Goal: Task Accomplishment & Management: Complete application form

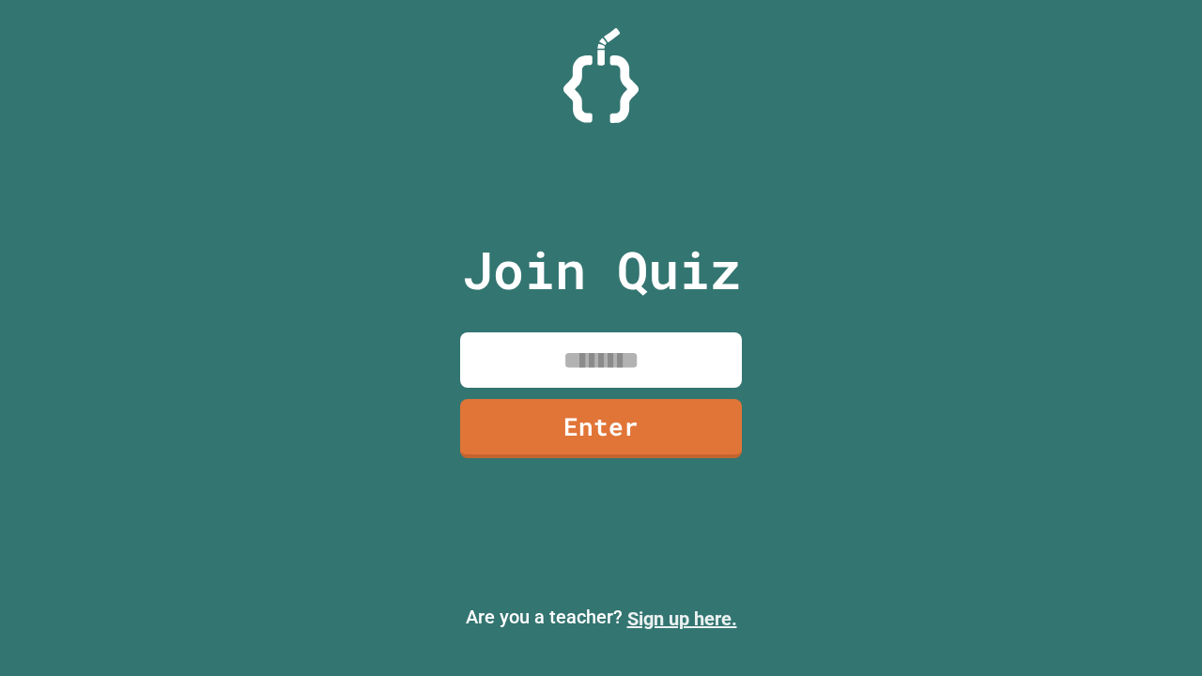
click at [682, 619] on link "Sign up here." at bounding box center [682, 619] width 110 height 23
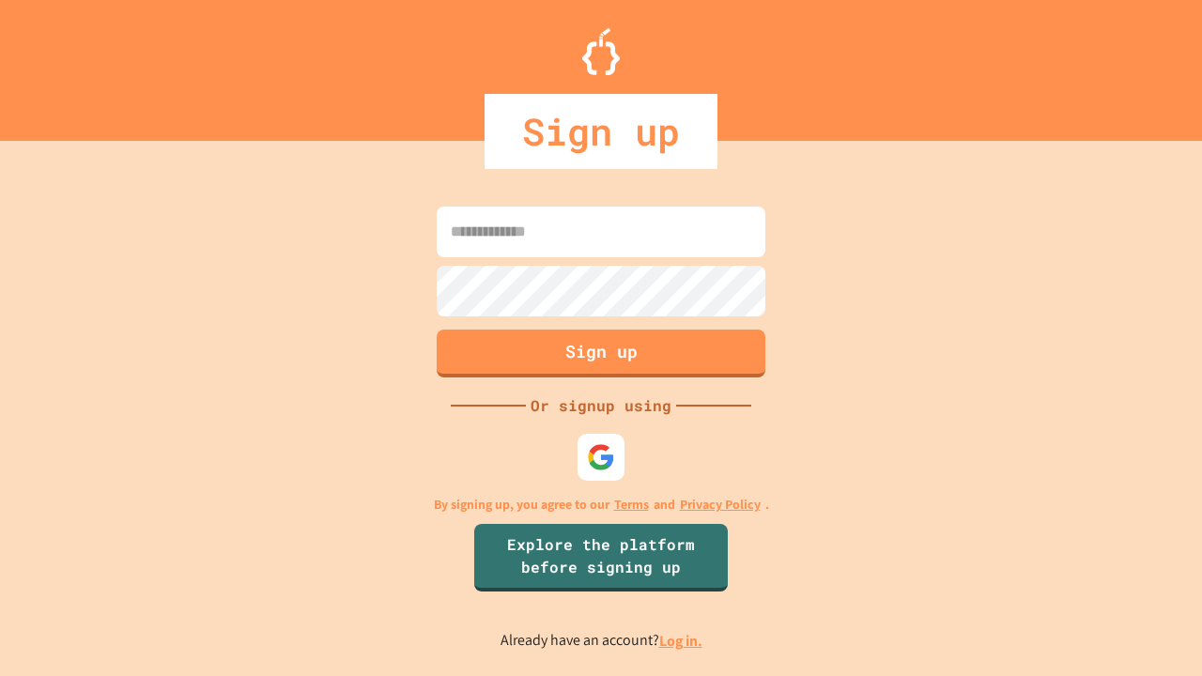
click at [682, 641] on link "Log in." at bounding box center [680, 641] width 43 height 20
